Goal: Task Accomplishment & Management: Complete application form

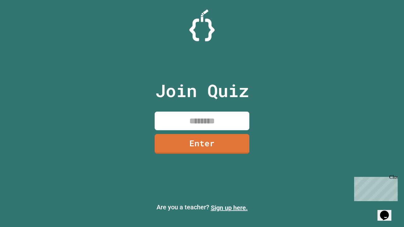
click at [229, 208] on link "Sign up here." at bounding box center [229, 208] width 37 height 8
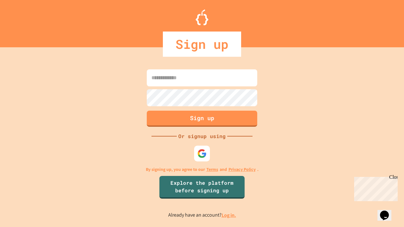
click at [229, 215] on link "Log in." at bounding box center [228, 215] width 15 height 7
